Goal: Task Accomplishment & Management: Complete application form

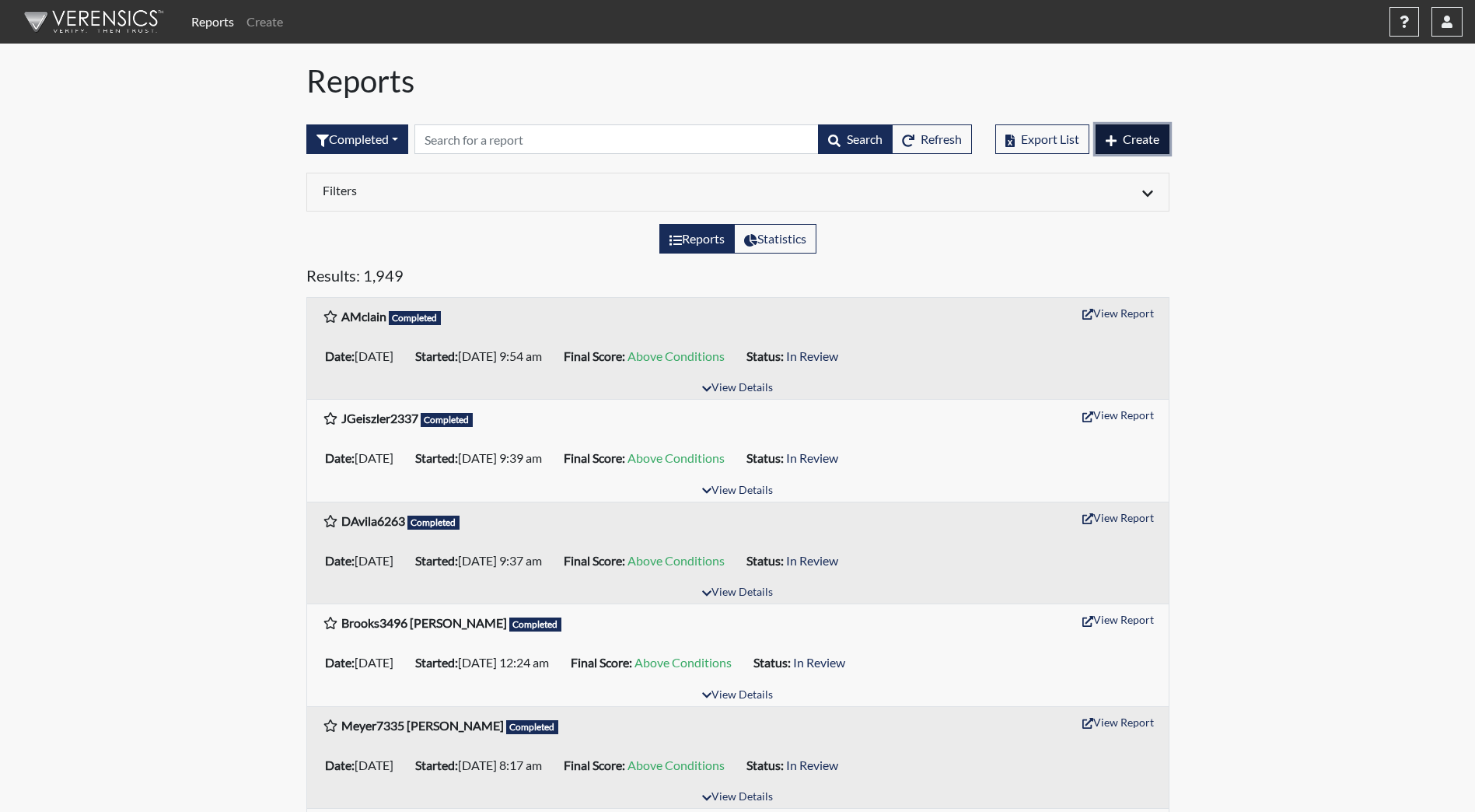
click at [1142, 146] on span "Create" at bounding box center [1141, 139] width 36 height 15
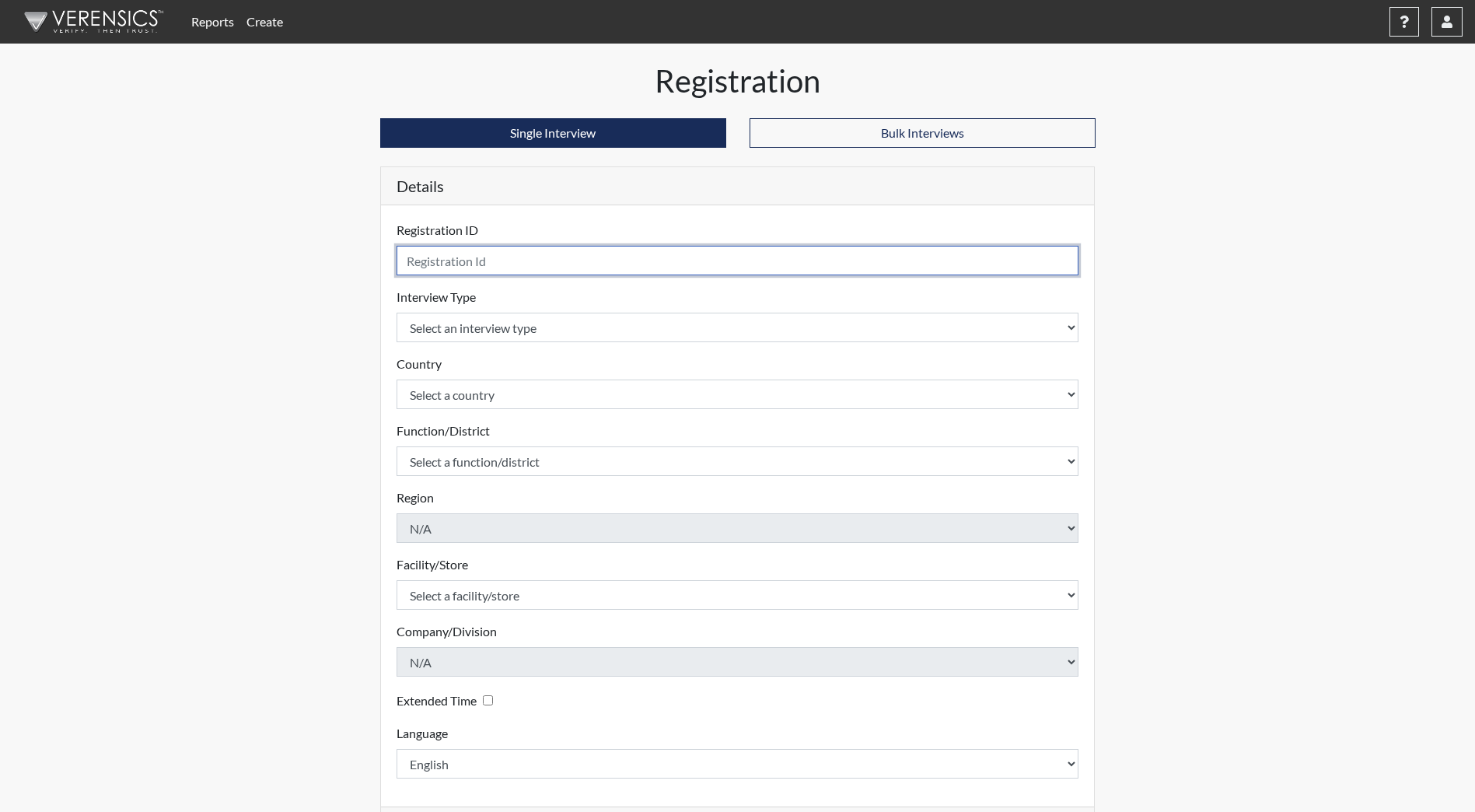
click at [774, 267] on input "text" at bounding box center [738, 261] width 683 height 30
type input "BCronrath9673"
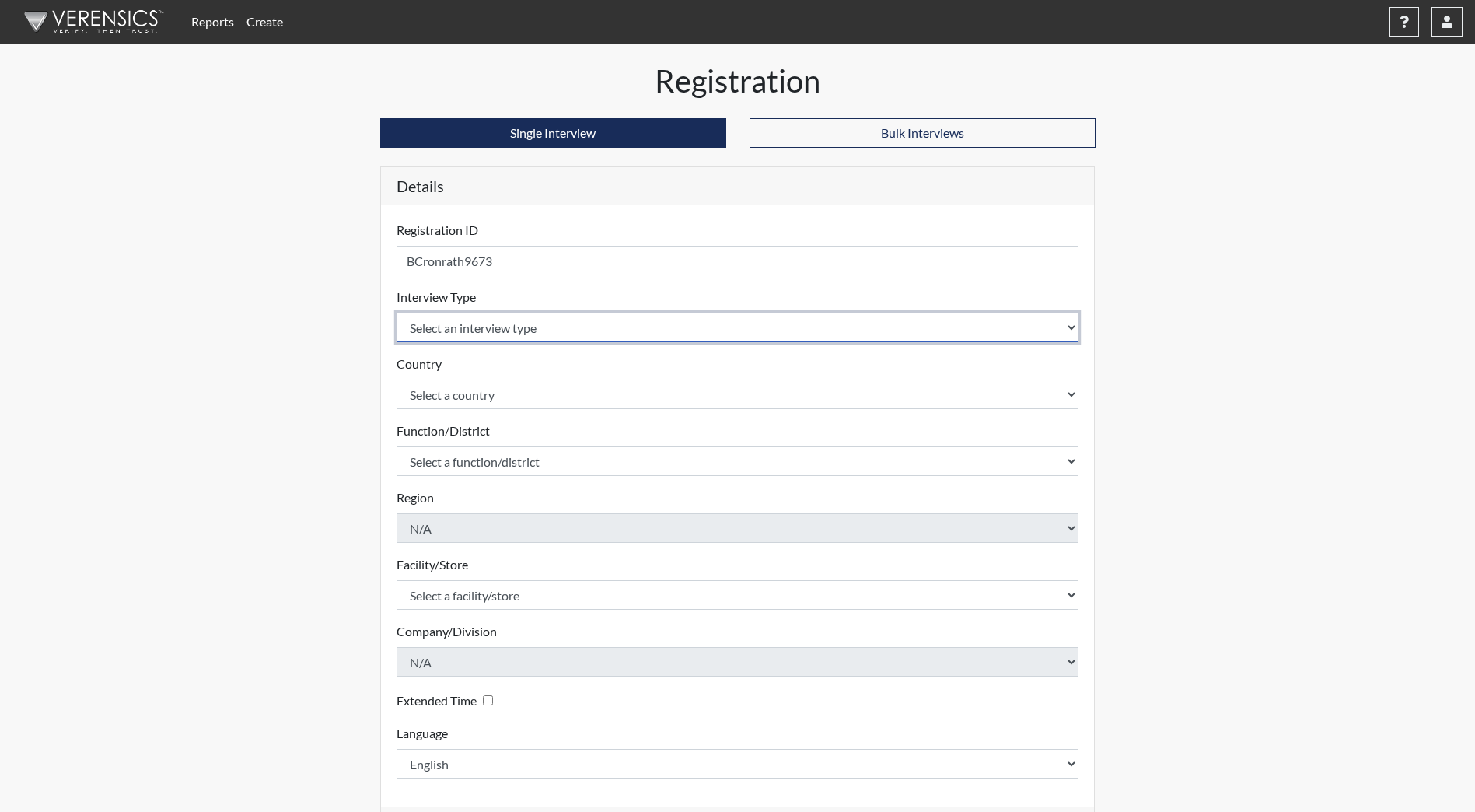
click at [698, 318] on select "Select an interview type Community Supervision Corrections Pre-Employment Pre-E…" at bounding box center [738, 328] width 683 height 30
select select "ff733e93-e1bf-11ea-9c9f-0eff0cf7eb8f"
click at [396, 313] on select "Select an interview type Community Supervision Corrections Pre-Employment Pre-E…" at bounding box center [738, 328] width 683 height 30
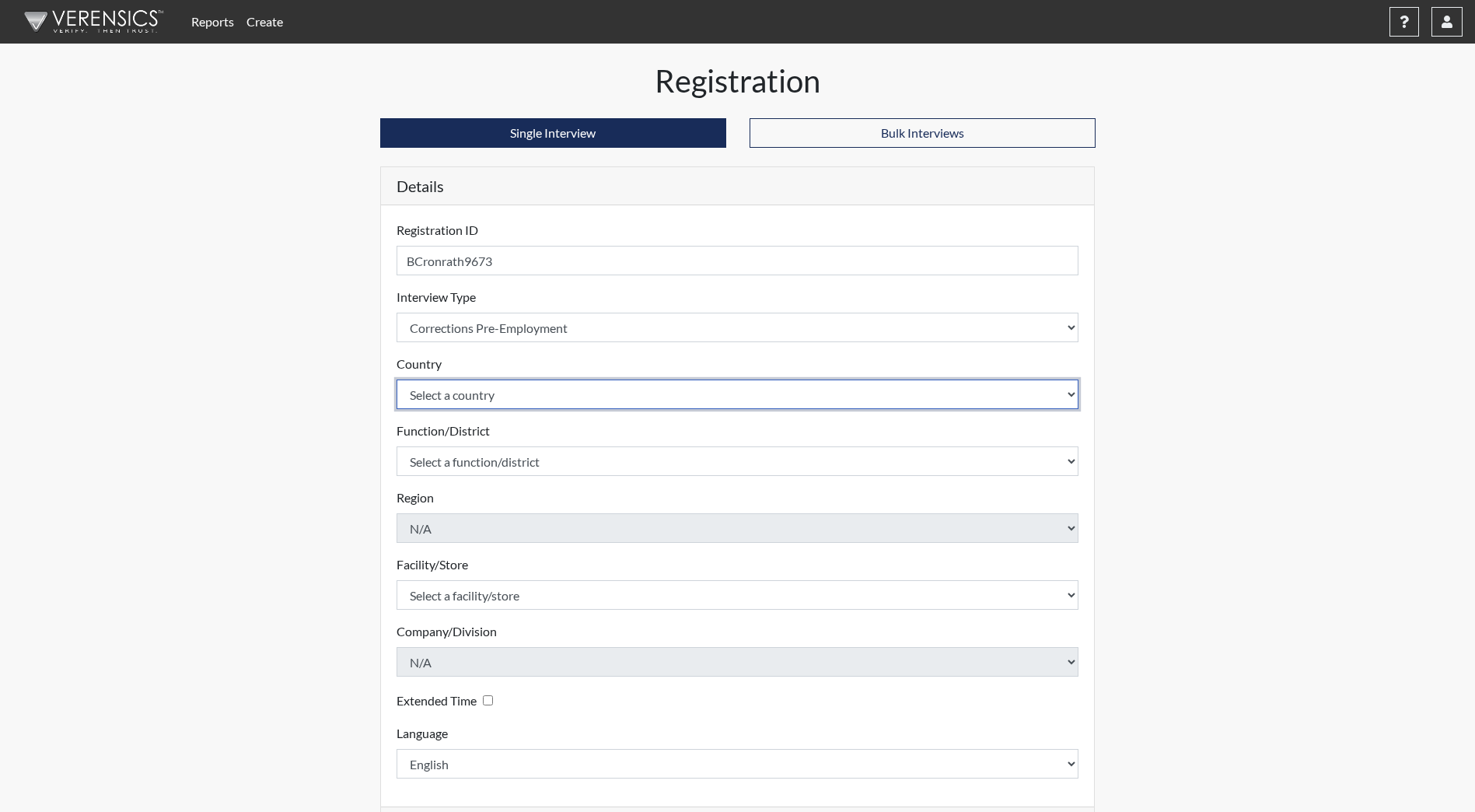
drag, startPoint x: 513, startPoint y: 405, endPoint x: 515, endPoint y: 390, distance: 15.1
click at [513, 405] on select "Select a country [GEOGRAPHIC_DATA] [GEOGRAPHIC_DATA]" at bounding box center [738, 394] width 683 height 30
select select "united-states-of-[GEOGRAPHIC_DATA]"
click at [396, 379] on select "Select a country [GEOGRAPHIC_DATA] [GEOGRAPHIC_DATA]" at bounding box center [738, 394] width 683 height 30
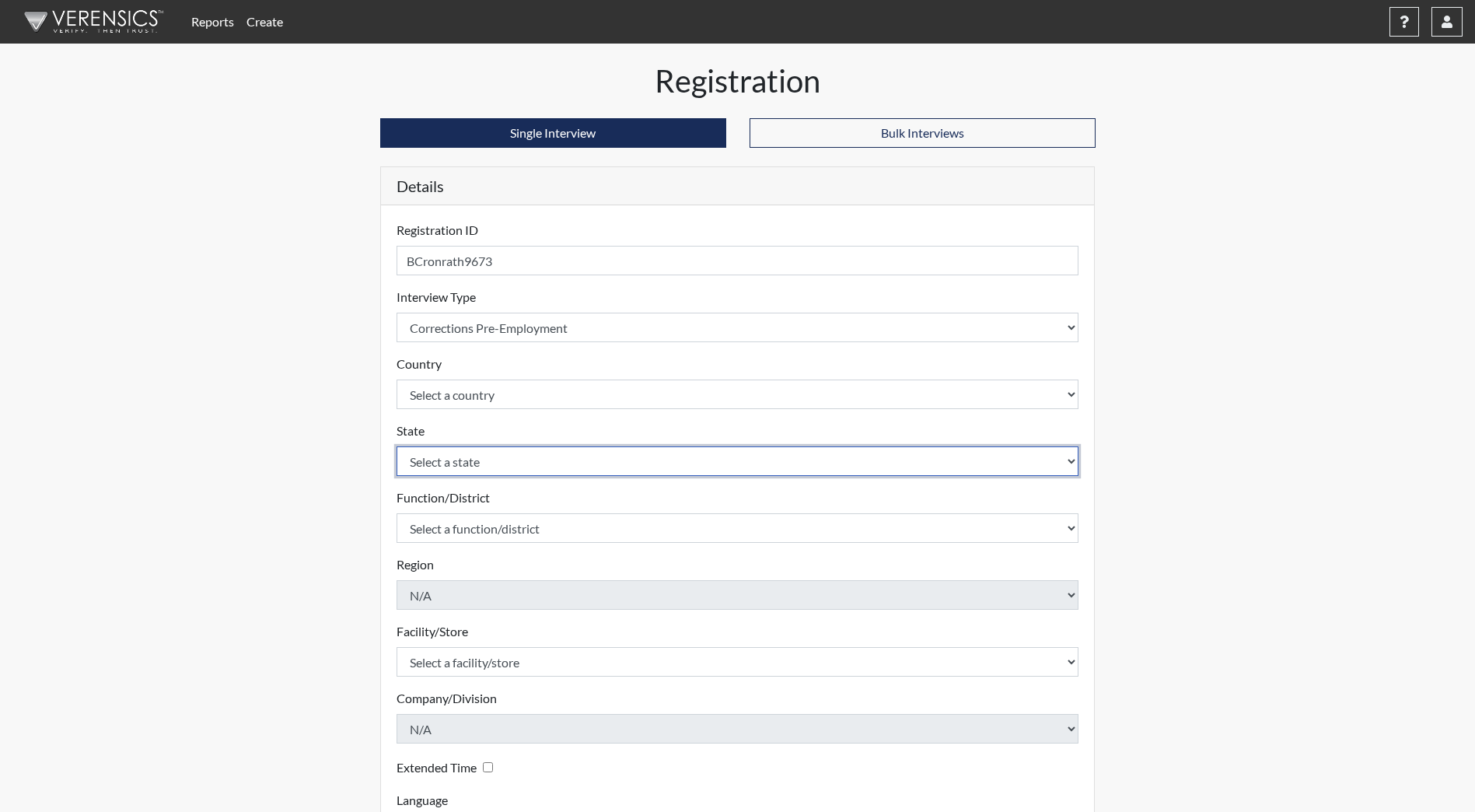
click at [468, 459] on select "Select a state [US_STATE] [US_STATE] [US_STATE] [US_STATE] [US_STATE] [US_STATE…" at bounding box center [738, 461] width 683 height 30
select select "ND"
click at [396, 446] on select "Select a state [US_STATE] [US_STATE] [US_STATE] [US_STATE] [US_STATE] [US_STATE…" at bounding box center [738, 461] width 683 height 30
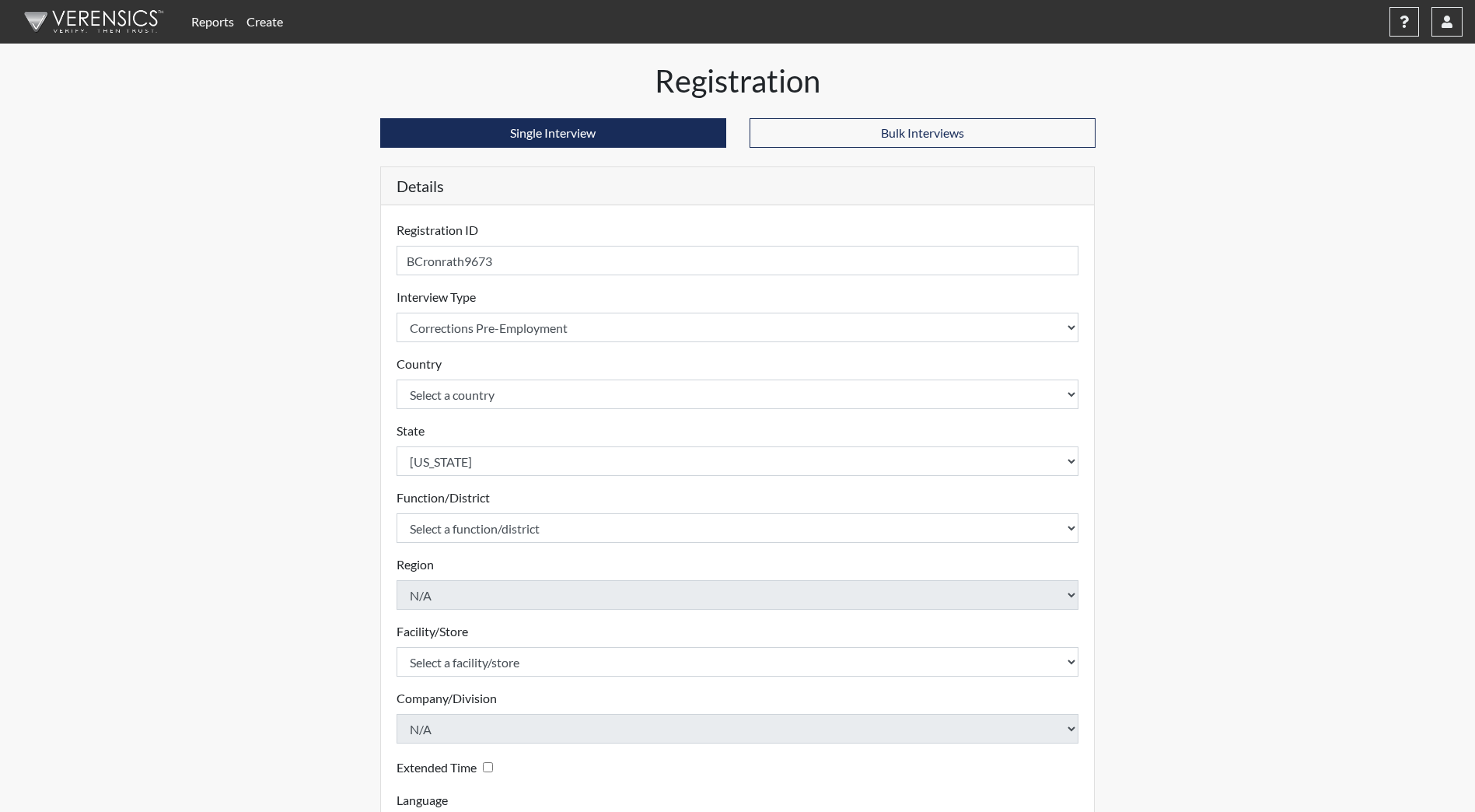
click at [460, 545] on form "Registration ID BCronrath9673 Please provide a registration ID. Interview Type …" at bounding box center [738, 533] width 683 height 624
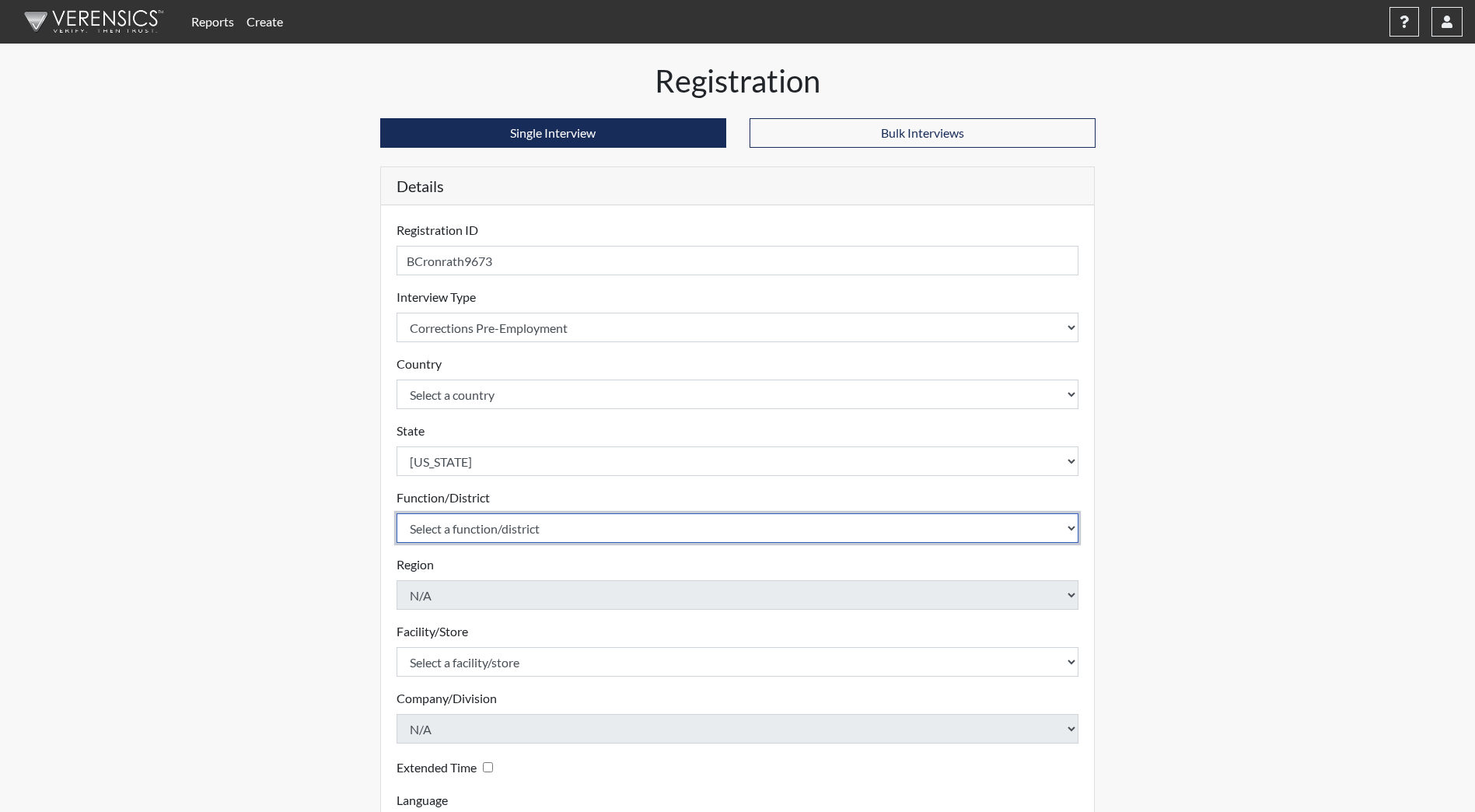
click at [464, 537] on select "Select a function/district Central Office/530 DJS Community/224 HRCC/516 JRCC/5…" at bounding box center [738, 528] width 683 height 30
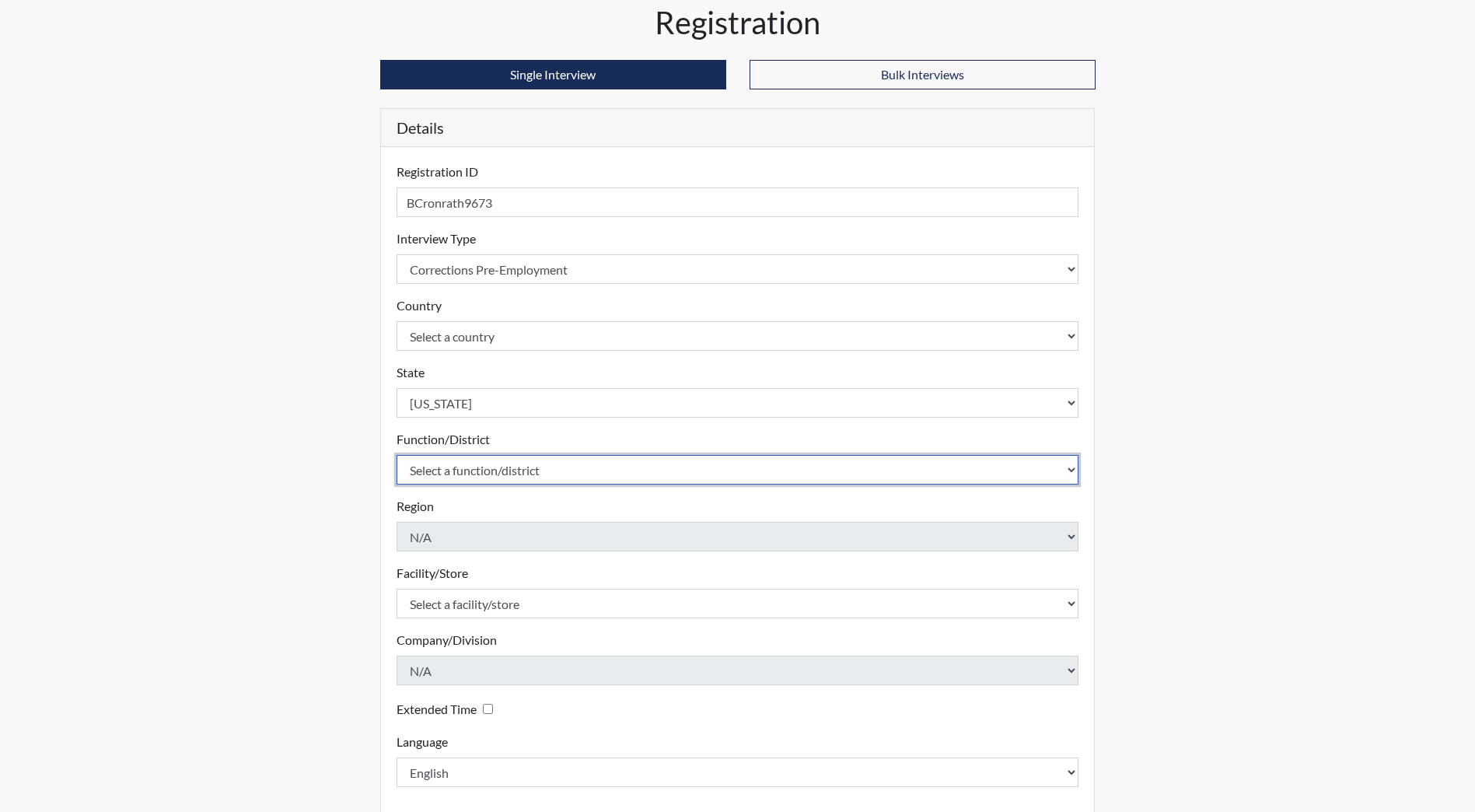
scroll to position [130, 0]
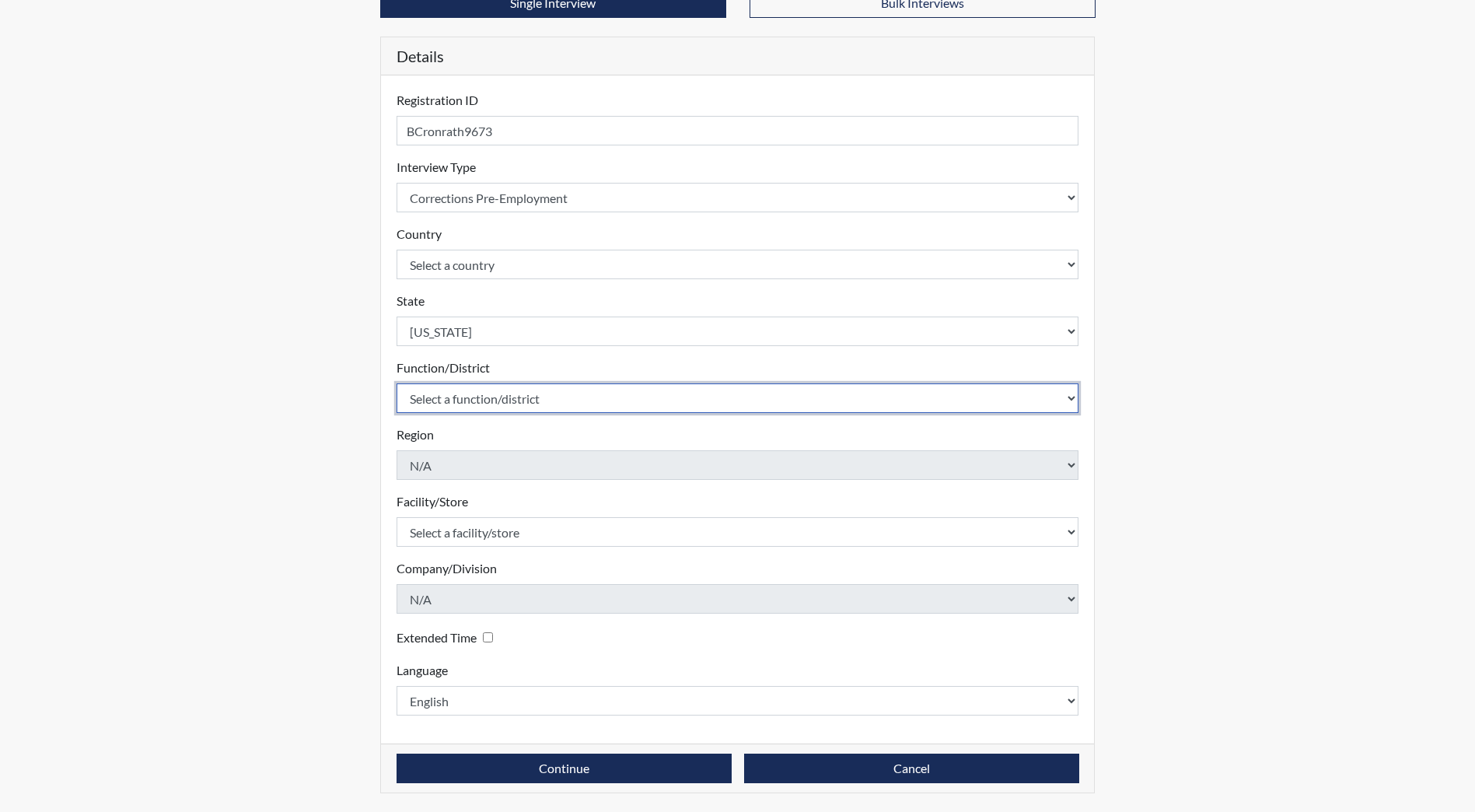
click at [483, 385] on select "Select a function/district Central Office/530 DJS Community/224 HRCC/516 JRCC/5…" at bounding box center [738, 398] width 683 height 30
select select "e2afb5f8-f4eb-4dcf-80a4-ccc1b0dc4df0"
click at [396, 383] on select "Select a function/district Central Office/530 DJS Community/224 HRCC/516 JRCC/5…" at bounding box center [738, 398] width 683 height 30
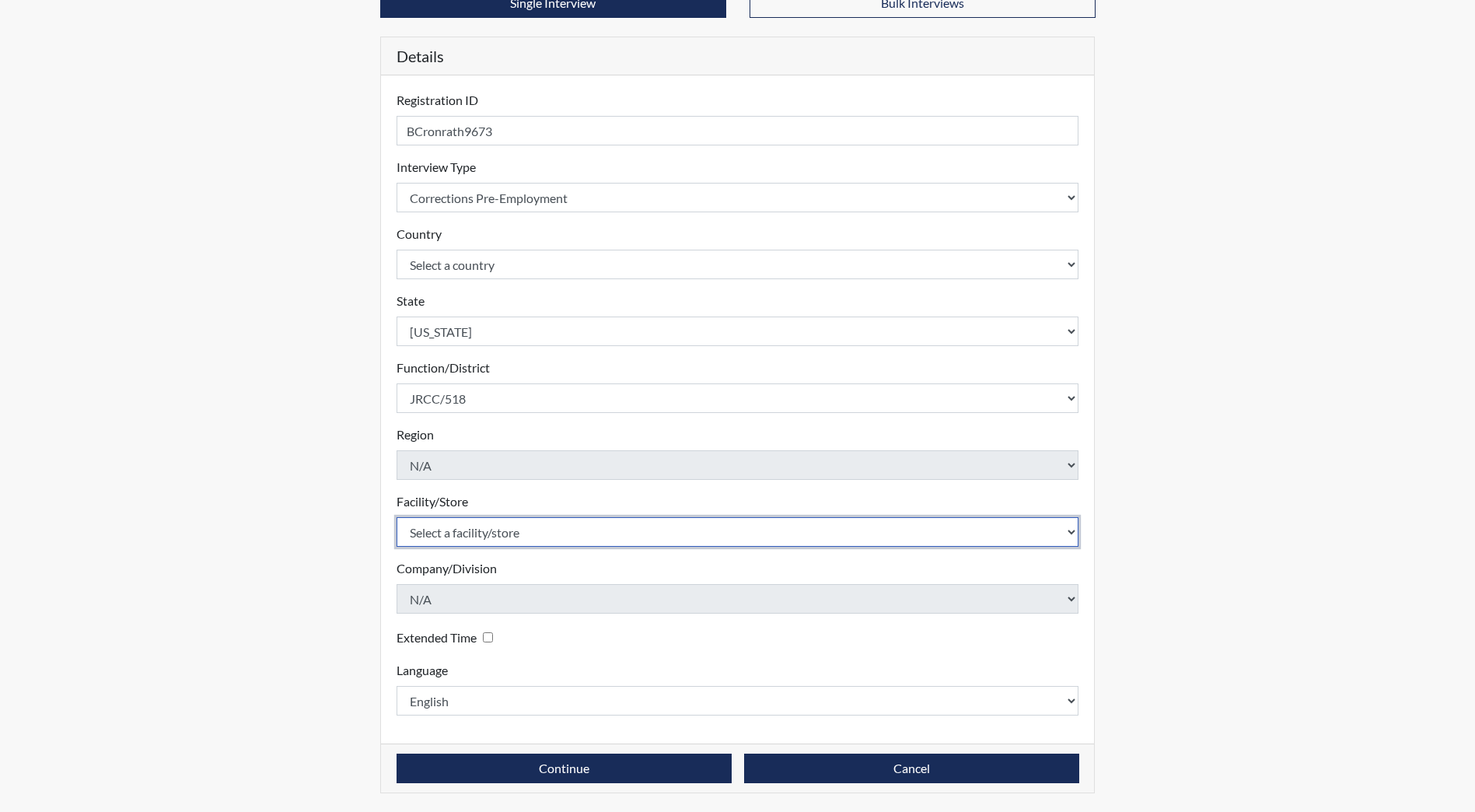
click at [479, 541] on select "Select a facility/store [GEOGRAPHIC_DATA] [PERSON_NAME][GEOGRAPHIC_DATA] [US_ST…" at bounding box center [738, 532] width 683 height 30
select select "98df86d5-ace5-42b8-a35c-ae8b77e46ca8"
click at [396, 517] on select "Select a facility/store [GEOGRAPHIC_DATA] [PERSON_NAME][GEOGRAPHIC_DATA] [US_ST…" at bounding box center [738, 532] width 683 height 30
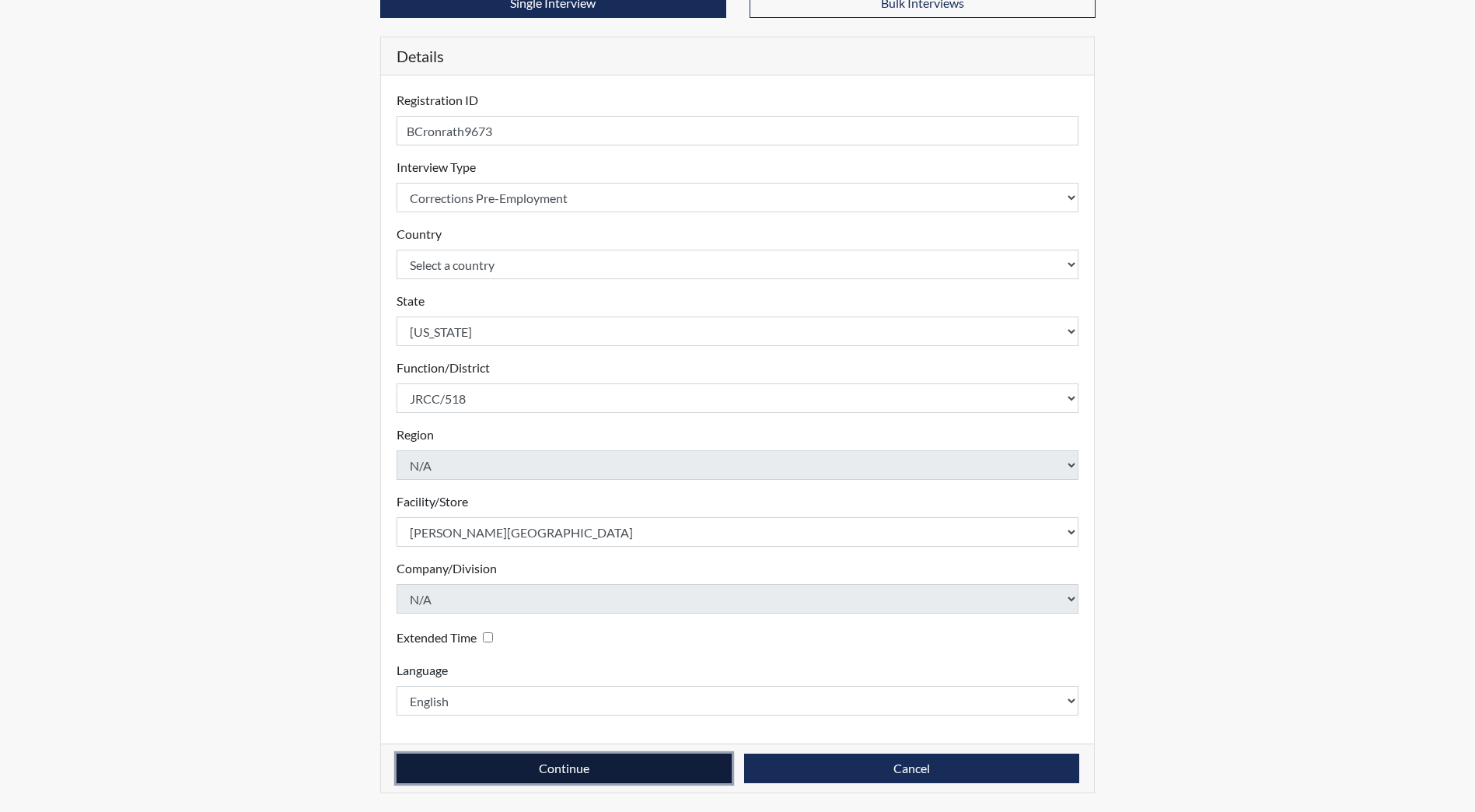
click at [569, 766] on button "Continue" at bounding box center [564, 768] width 335 height 30
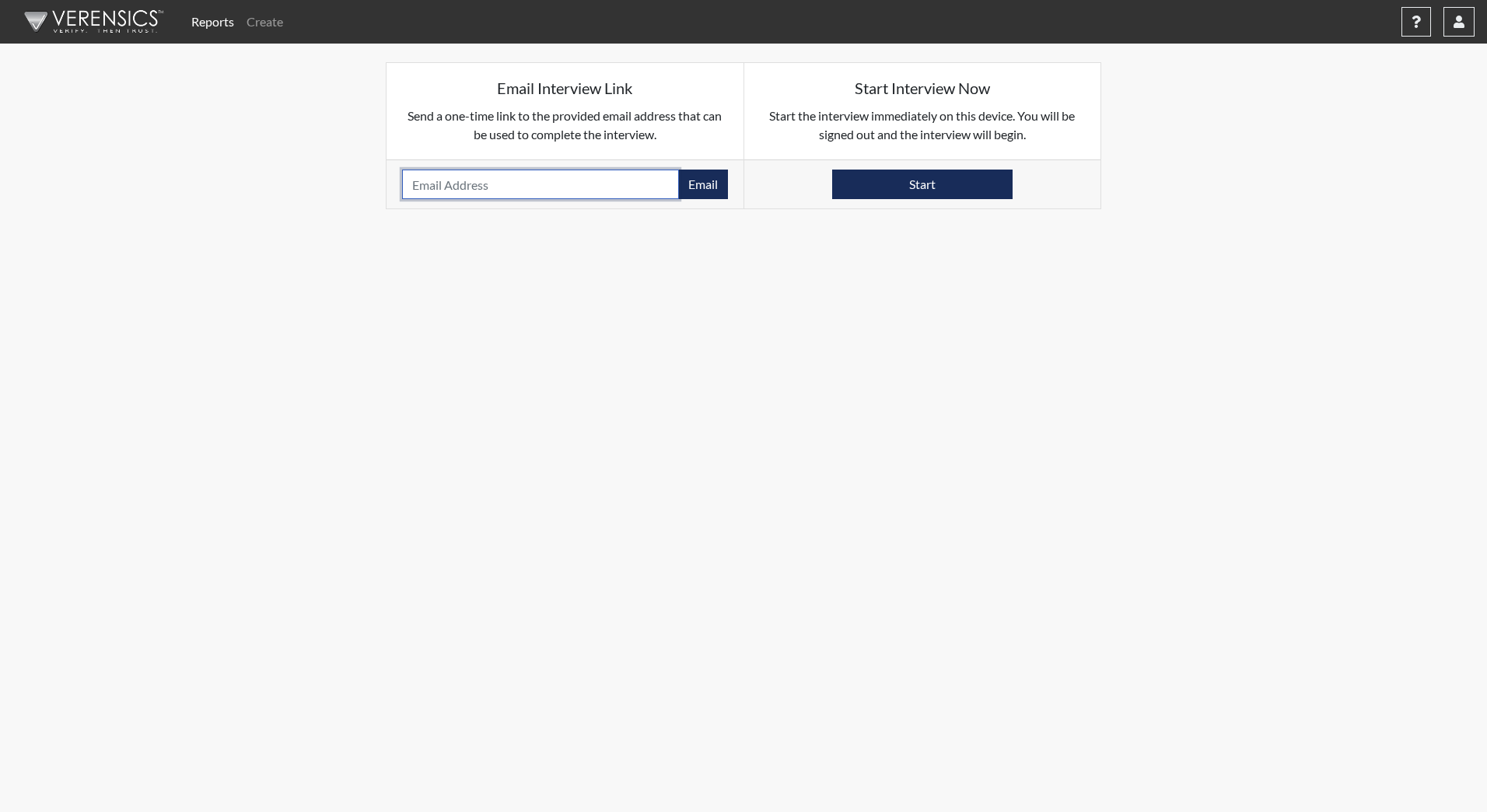
click at [521, 190] on input "email" at bounding box center [541, 185] width 277 height 30
type input "[EMAIL_ADDRESS][DOMAIN_NAME]"
click at [711, 182] on button "Email" at bounding box center [703, 185] width 50 height 30
